Goal: Task Accomplishment & Management: Use online tool/utility

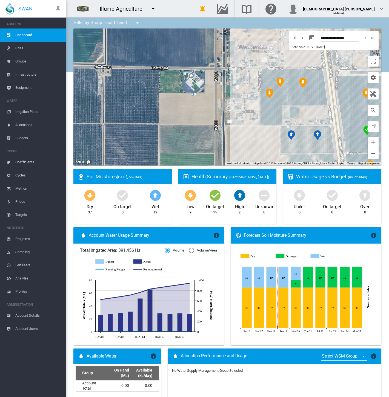
click at [33, 83] on span "Equipment" at bounding box center [38, 87] width 46 height 13
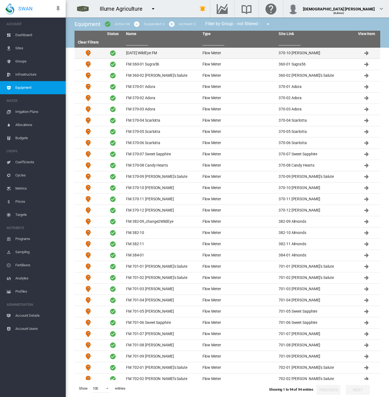
click at [134, 55] on td "Aug 18 WildEye FM" at bounding box center [162, 53] width 76 height 11
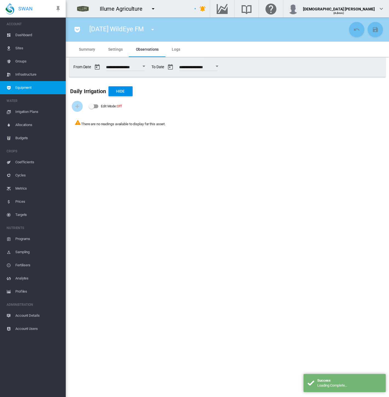
click at [145, 66] on div "Open calendar" at bounding box center [144, 66] width 3 height 1
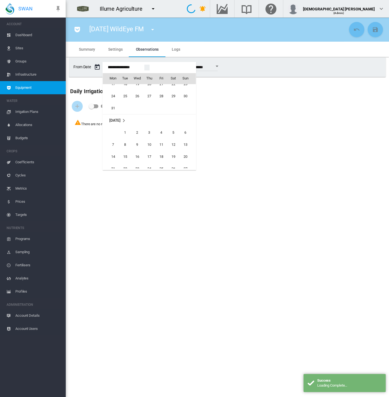
scroll to position [13213, 0]
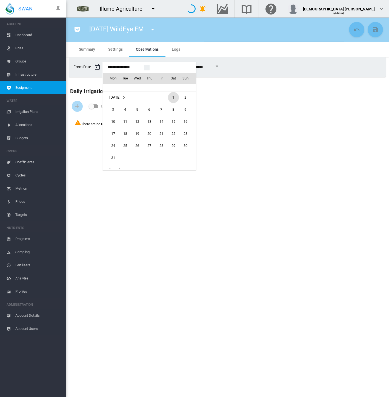
click at [172, 98] on span "1" at bounding box center [173, 97] width 11 height 11
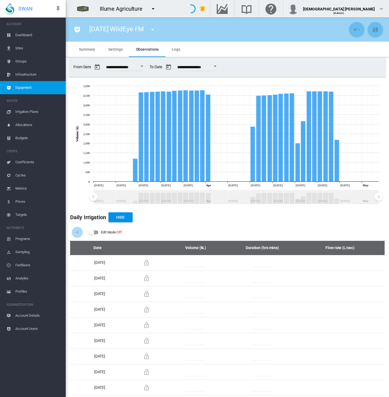
click at [147, 67] on button "Open calendar" at bounding box center [142, 66] width 10 height 10
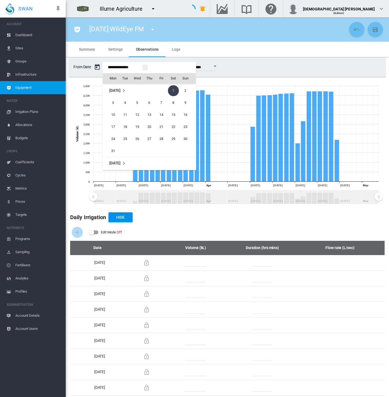
scroll to position [13251, 0]
click at [123, 144] on span "1" at bounding box center [125, 145] width 11 height 11
type input "**********"
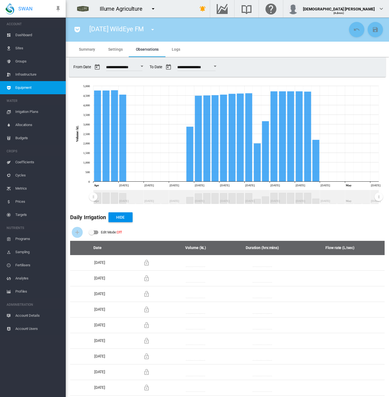
click at [366, 221] on div "Daily Irrigation Hide" at bounding box center [227, 217] width 315 height 13
click at [220, 67] on button "Open calendar" at bounding box center [215, 66] width 10 height 10
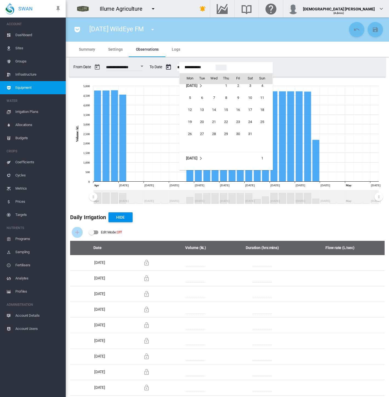
scroll to position [13309, 0]
click at [212, 132] on span "30" at bounding box center [214, 134] width 11 height 11
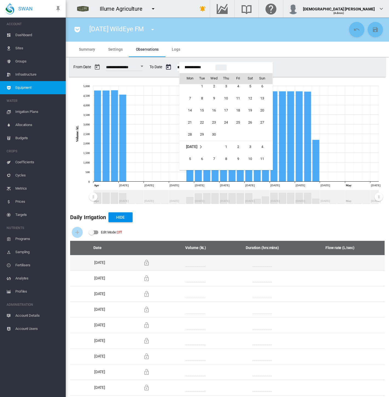
type input "**********"
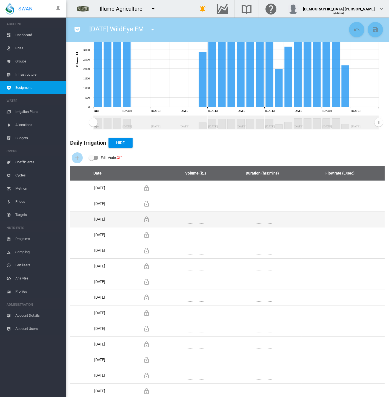
scroll to position [0, 0]
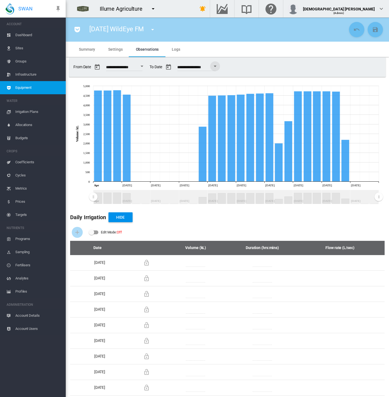
click at [146, 68] on button "Open calendar" at bounding box center [142, 66] width 10 height 10
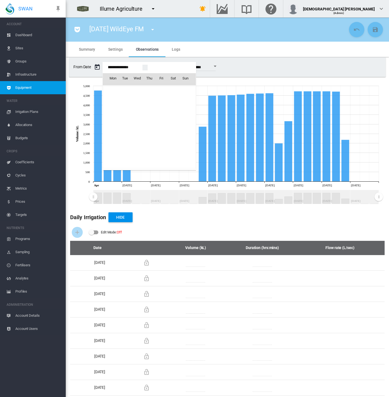
scroll to position [13293, 0]
click at [311, 71] on div at bounding box center [194, 198] width 389 height 397
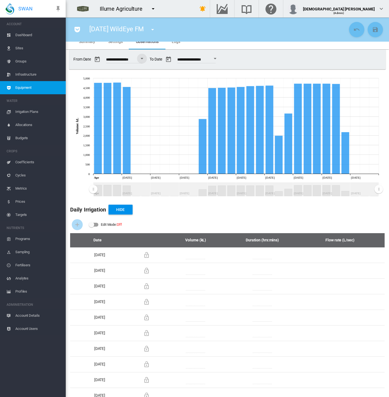
scroll to position [0, 0]
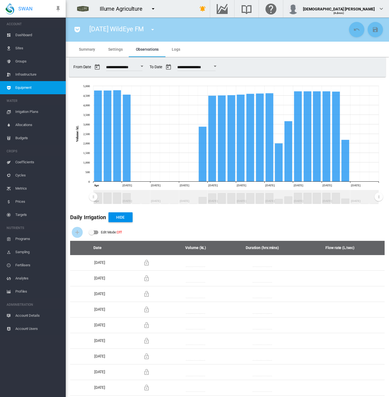
click at [147, 67] on button "Open calendar" at bounding box center [142, 66] width 10 height 10
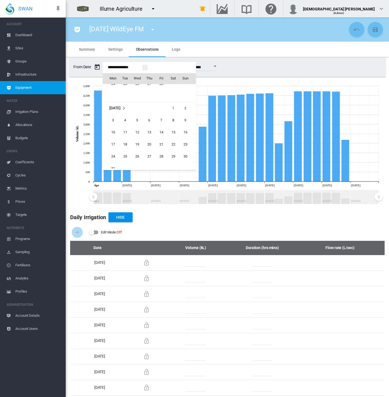
scroll to position [13171, 0]
click at [172, 141] on span "1" at bounding box center [173, 139] width 11 height 11
type input "**********"
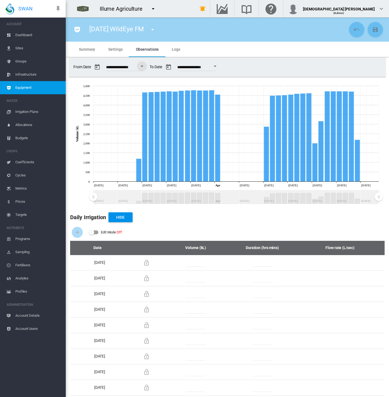
click at [114, 50] on span "Settings" at bounding box center [115, 49] width 14 height 4
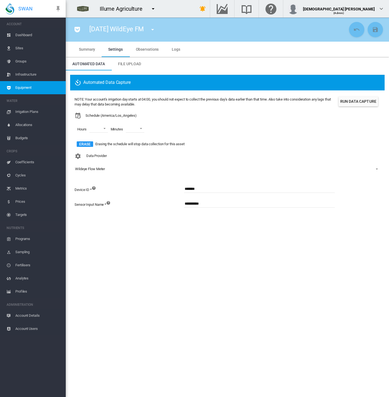
click at [231, 50] on md-tabs-canvas "Summary Settings Observations Logs Summary Settings Observations Logs" at bounding box center [227, 49] width 310 height 15
click at [75, 29] on md-icon "icon-pocket" at bounding box center [77, 29] width 7 height 7
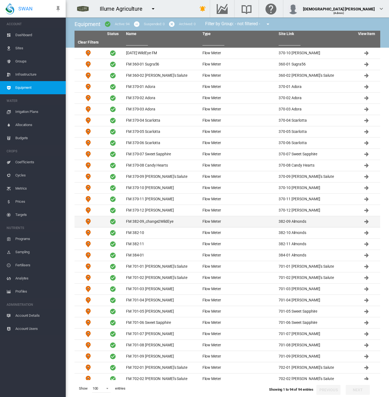
click at [158, 221] on td "FM 382-09_change2WildEye" at bounding box center [162, 221] width 76 height 11
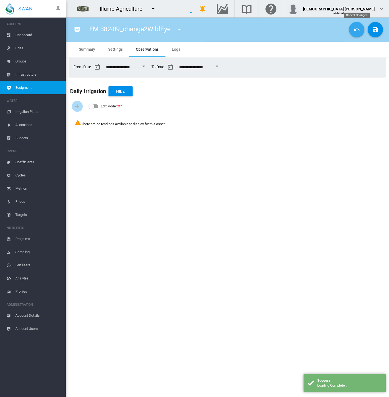
click at [356, 33] on md-icon "icon-undo" at bounding box center [357, 29] width 7 height 7
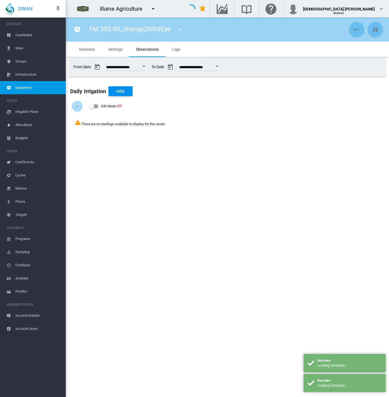
click at [147, 67] on button "Open calendar" at bounding box center [144, 66] width 10 height 10
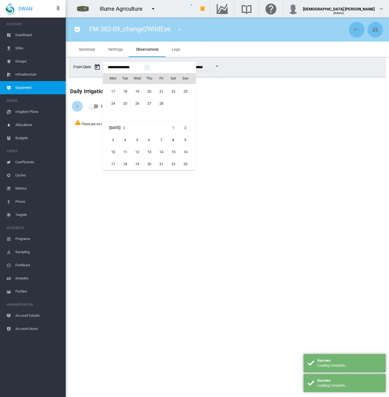
scroll to position [13153, 0]
click at [136, 121] on span "19" at bounding box center [137, 121] width 11 height 11
type input "**********"
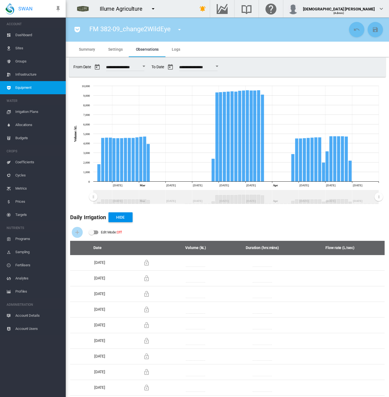
click at [178, 30] on md-icon "icon-menu-down" at bounding box center [179, 29] width 7 height 7
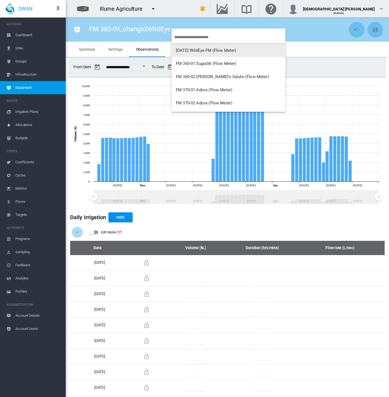
click at [184, 50] on span "Aug 18 WildEye FM (Flow Meter)" at bounding box center [206, 50] width 61 height 5
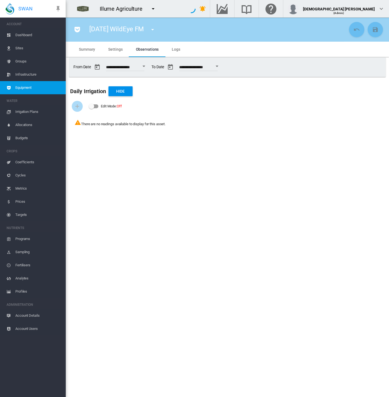
click at [121, 51] on span "Settings" at bounding box center [115, 49] width 14 height 4
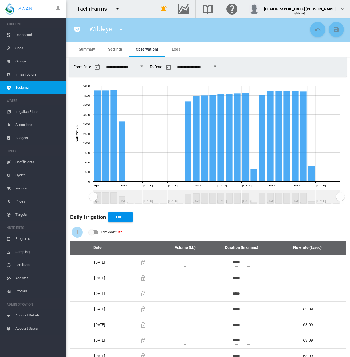
click at [191, 222] on div "Daily Irrigation Hide" at bounding box center [208, 217] width 276 height 13
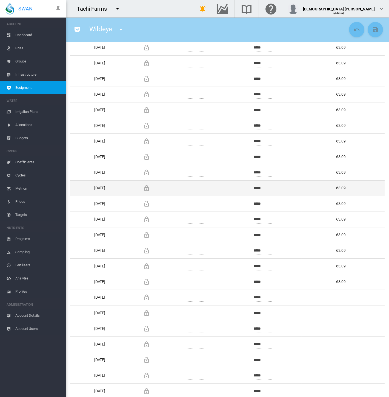
scroll to position [329, 0]
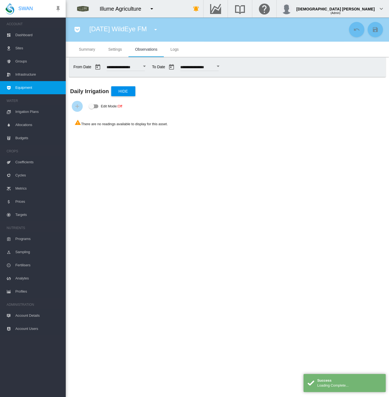
click at [149, 67] on button "Open calendar" at bounding box center [145, 66] width 10 height 10
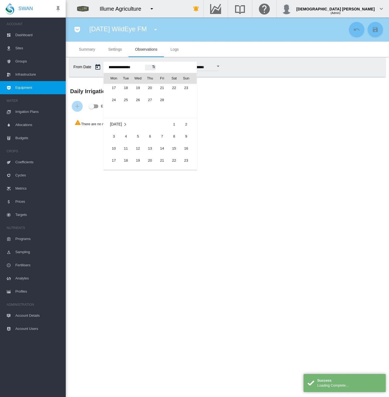
scroll to position [13153, 0]
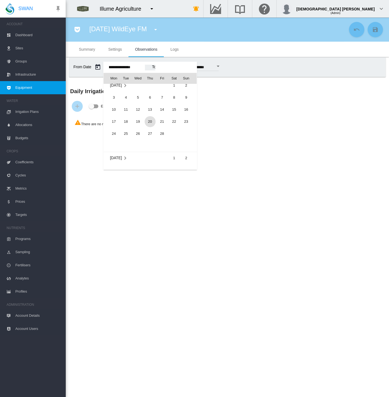
click at [150, 121] on span "20" at bounding box center [150, 121] width 11 height 11
type input "**********"
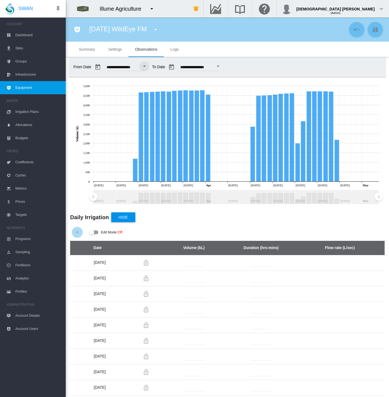
click at [114, 51] on span "Settings" at bounding box center [115, 49] width 14 height 4
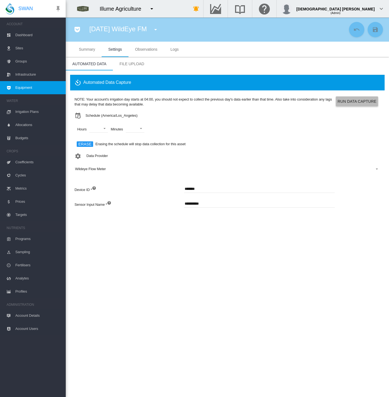
click at [352, 100] on button "Run Data Capture" at bounding box center [357, 101] width 42 height 10
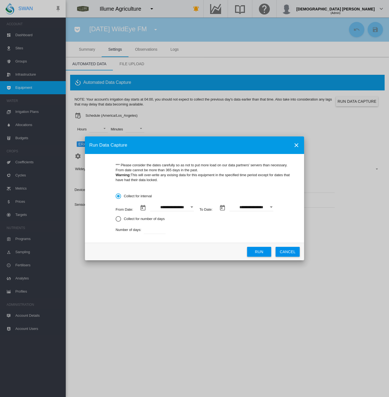
drag, startPoint x: 192, startPoint y: 206, endPoint x: 193, endPoint y: 212, distance: 5.8
click at [192, 206] on div "Open calendar" at bounding box center [192, 206] width 3 height 1
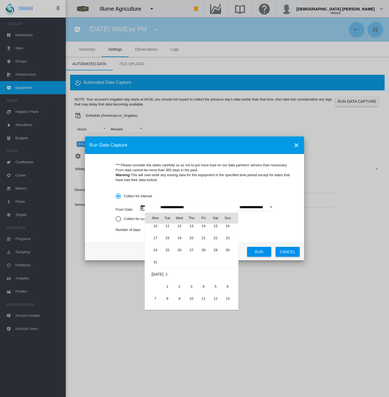
scroll to position [126537, 0]
click at [214, 231] on span "1" at bounding box center [215, 232] width 11 height 11
type input "**********"
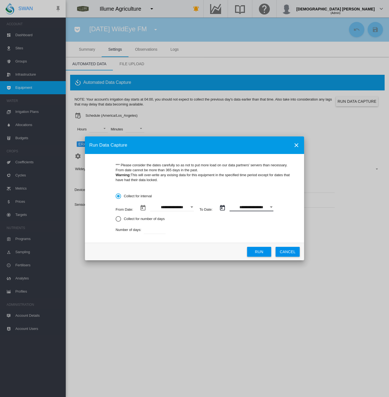
click at [262, 209] on input "**********" at bounding box center [252, 207] width 44 height 8
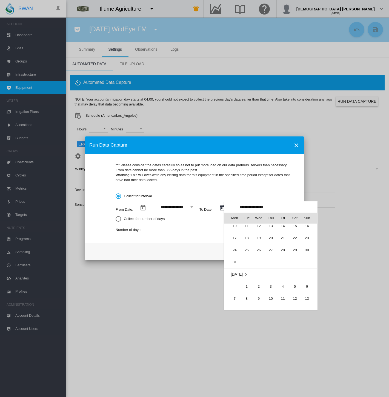
scroll to position [0, 0]
click at [247, 280] on span "25" at bounding box center [246, 278] width 11 height 11
type input "**********"
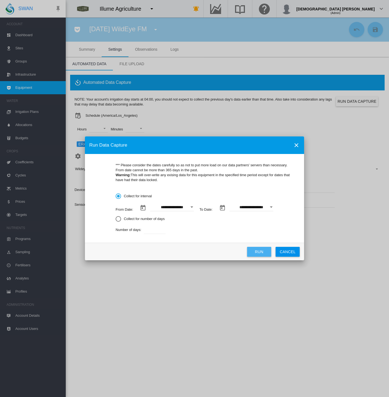
click at [259, 254] on button "Run" at bounding box center [259, 252] width 24 height 10
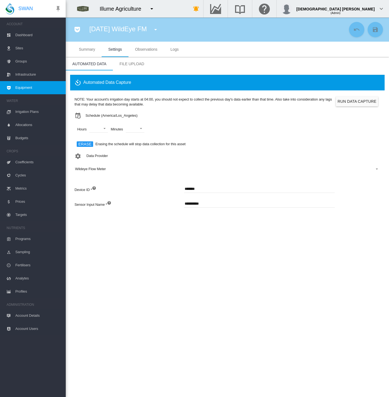
click at [145, 50] on span "Observations" at bounding box center [146, 49] width 22 height 4
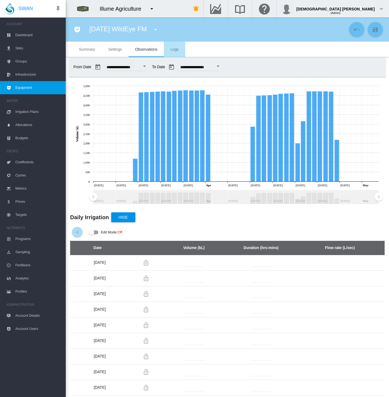
click at [177, 52] on md-tab-item "Logs" at bounding box center [174, 49] width 21 height 15
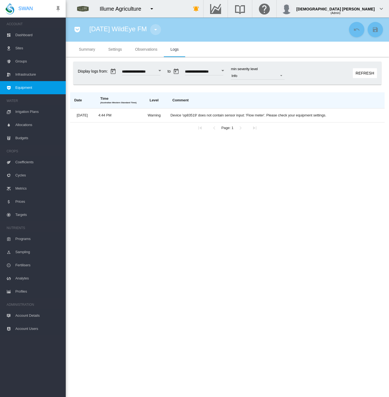
click at [156, 29] on md-icon "icon-menu-down" at bounding box center [155, 29] width 7 height 7
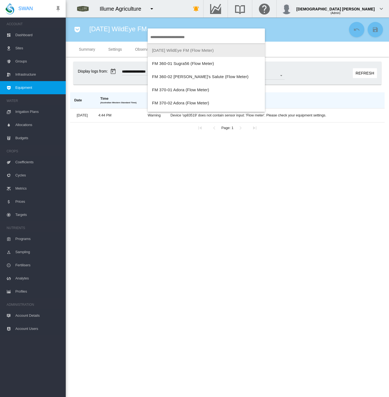
click at [77, 34] on md-backdrop at bounding box center [194, 198] width 389 height 397
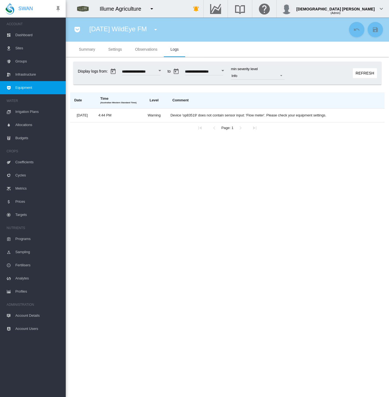
click at [76, 29] on md-icon "icon-pocket" at bounding box center [77, 29] width 7 height 7
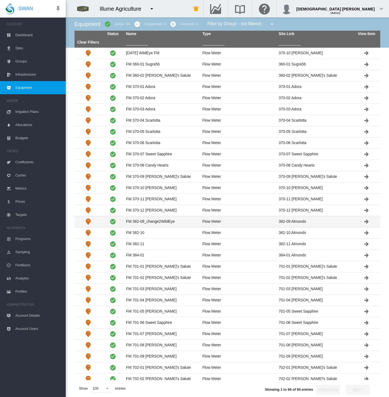
click at [139, 220] on td "FM 382-09_change2WildEye" at bounding box center [162, 221] width 76 height 11
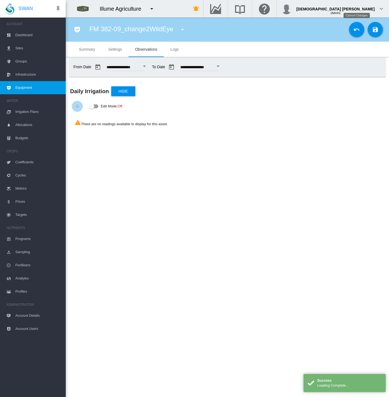
click at [356, 31] on md-icon "icon-undo" at bounding box center [357, 29] width 7 height 7
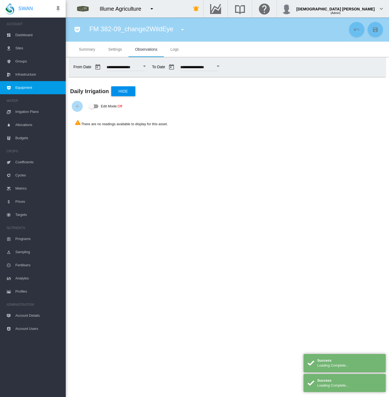
click at [146, 66] on div "Open calendar" at bounding box center [144, 66] width 3 height 1
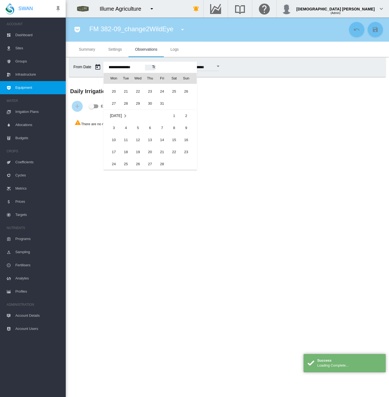
scroll to position [13092, 0]
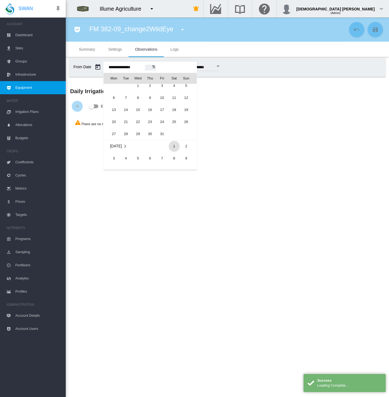
click at [172, 147] on span "1" at bounding box center [174, 146] width 11 height 11
type input "**********"
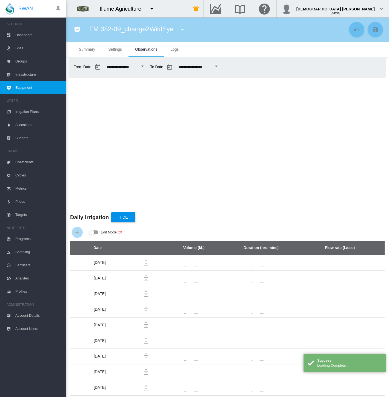
click at [288, 64] on div "**********" at bounding box center [227, 66] width 312 height 15
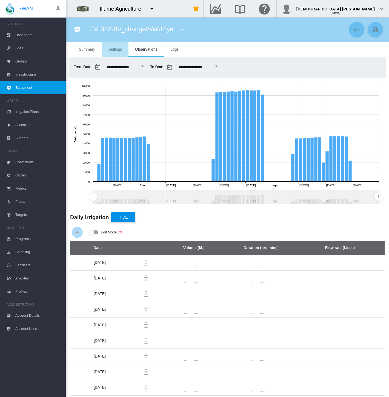
click at [110, 45] on md-tab-item "Settings" at bounding box center [115, 49] width 27 height 15
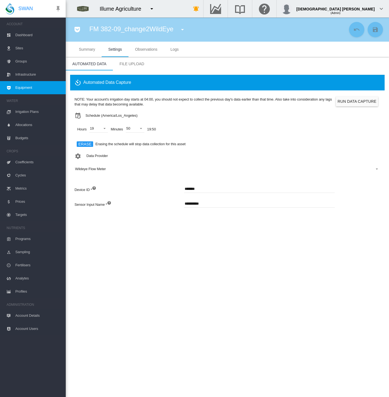
click at [345, 103] on button "Run Data Capture" at bounding box center [357, 101] width 42 height 10
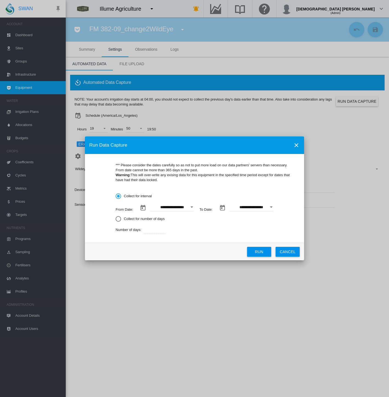
click at [193, 209] on button "Open calendar" at bounding box center [192, 207] width 10 height 10
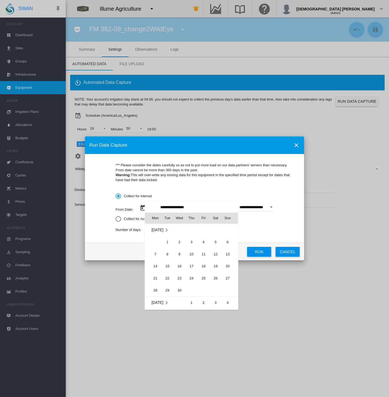
scroll to position [126598, 0]
click at [288, 220] on div at bounding box center [194, 198] width 389 height 397
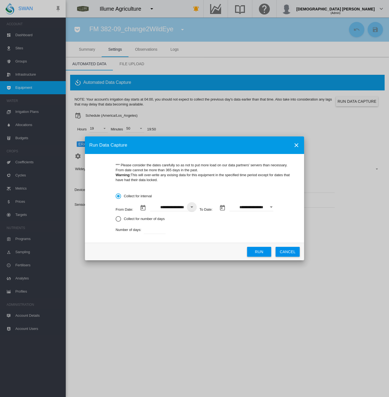
click at [287, 250] on button "CANCEL" at bounding box center [288, 252] width 24 height 10
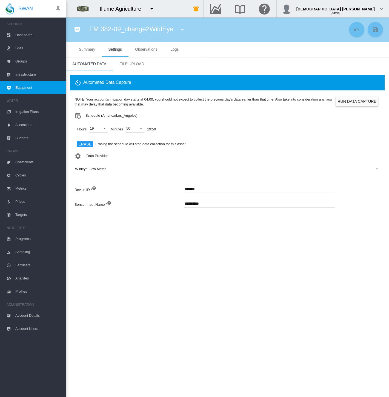
click at [340, 104] on button "Run Data Capture" at bounding box center [357, 101] width 42 height 10
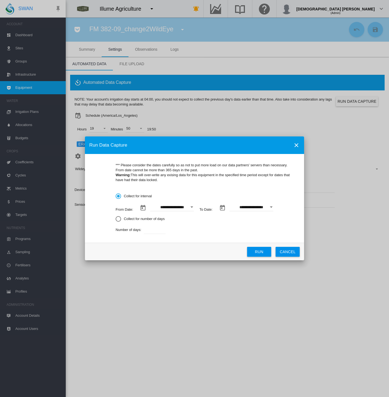
click at [192, 207] on div "Open calendar" at bounding box center [192, 206] width 3 height 1
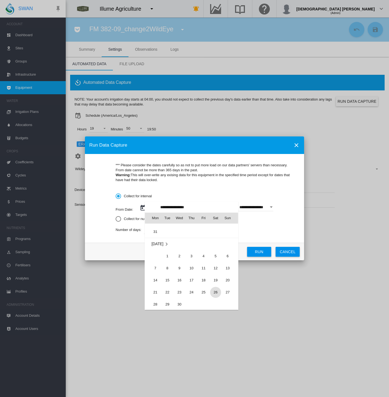
click at [215, 292] on span "26" at bounding box center [215, 292] width 11 height 11
type input "**********"
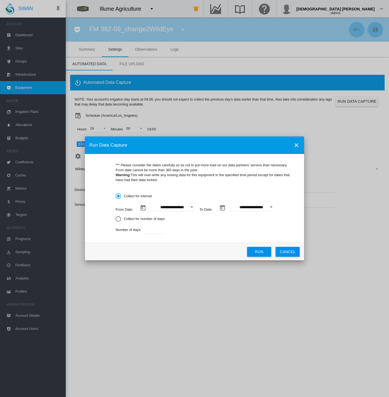
click at [265, 207] on input "**********" at bounding box center [252, 207] width 44 height 8
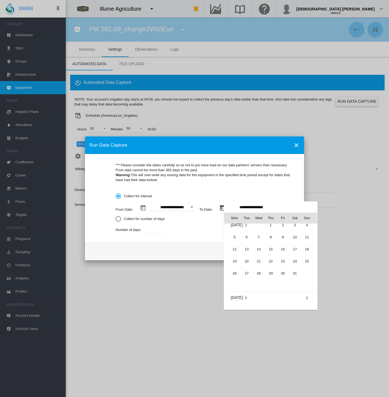
scroll to position [16, 0]
click at [307, 261] on span "27" at bounding box center [307, 261] width 11 height 11
type input "**********"
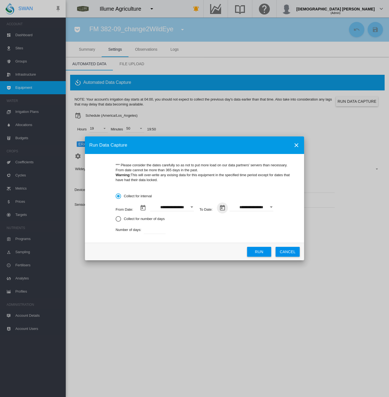
click at [257, 250] on button "Run" at bounding box center [259, 252] width 24 height 10
